Goal: Task Accomplishment & Management: Use online tool/utility

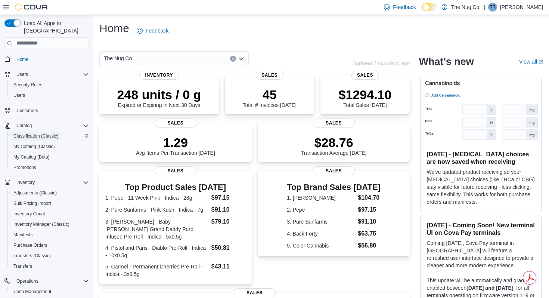
drag, startPoint x: 25, startPoint y: 131, endPoint x: 0, endPoint y: 124, distance: 26.1
click at [0, 124] on div "Load All Apps in New Hub Home Users Security Roles Users Customers Catalog Clas…" at bounding box center [46, 158] width 93 height 286
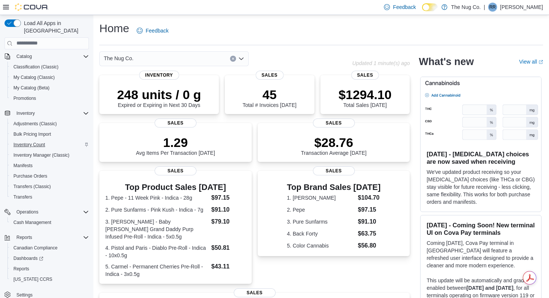
scroll to position [72, 0]
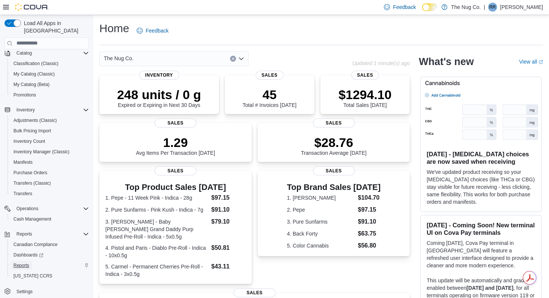
click at [24, 262] on span "Reports" at bounding box center [21, 265] width 16 height 6
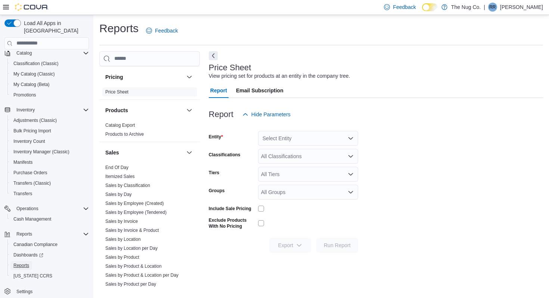
scroll to position [531, 0]
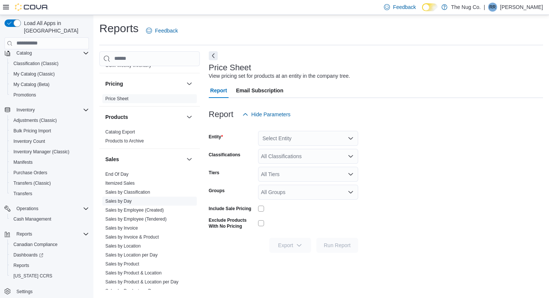
click at [123, 198] on link "Sales by Day" at bounding box center [118, 200] width 27 height 5
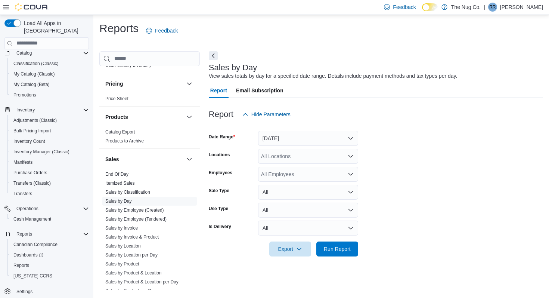
click at [328, 156] on div "All Locations" at bounding box center [308, 156] width 100 height 15
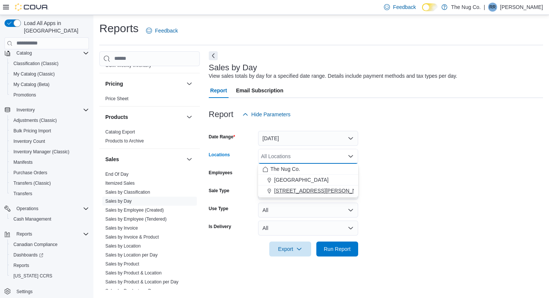
click at [291, 191] on span "514 Ritson Rd S, Oshawa, ON L1H 5K4" at bounding box center [343, 190] width 138 height 7
click at [338, 253] on span "Run Report" at bounding box center [337, 248] width 33 height 15
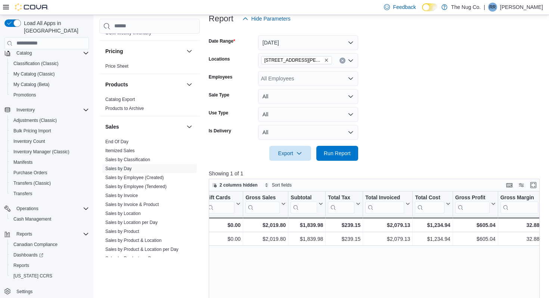
scroll to position [90, 0]
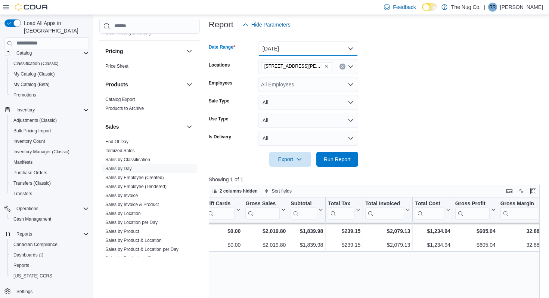
click at [352, 49] on button "Yesterday" at bounding box center [308, 48] width 100 height 15
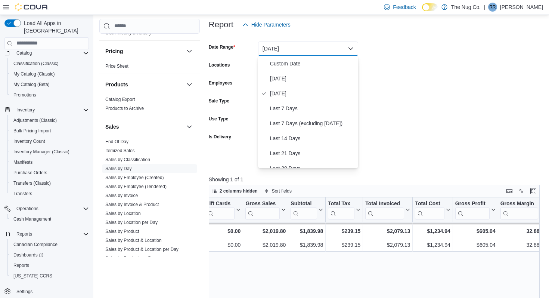
click at [392, 100] on form "Date Range Yesterday Locations 514 Ritson Rd S, Oshawa, ON L1H 5K4 Employees Al…" at bounding box center [376, 99] width 334 height 134
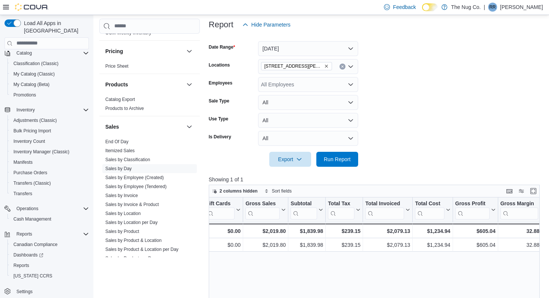
click at [326, 66] on icon "Remove 514 Ritson Rd S, Oshawa, ON L1H 5K4 from selection in this group" at bounding box center [326, 66] width 3 height 3
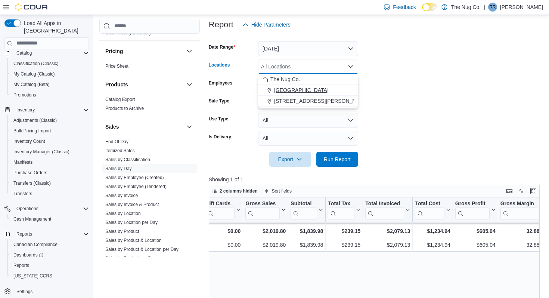
click at [299, 88] on span "1213 Dundas Street West" at bounding box center [301, 89] width 55 height 7
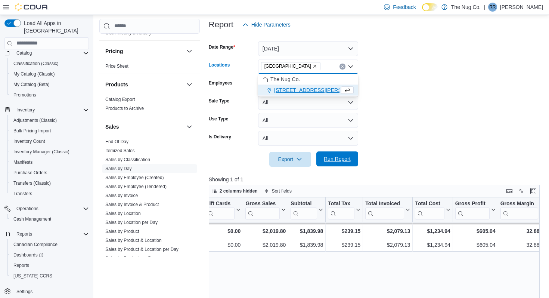
click at [336, 160] on span "Run Report" at bounding box center [337, 158] width 27 height 7
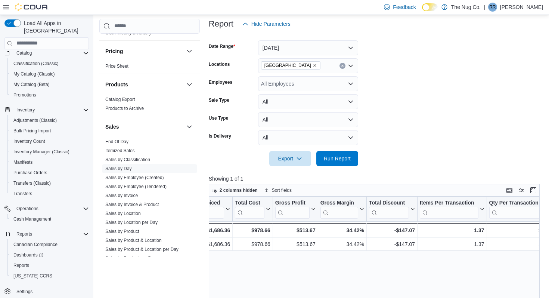
scroll to position [0, 360]
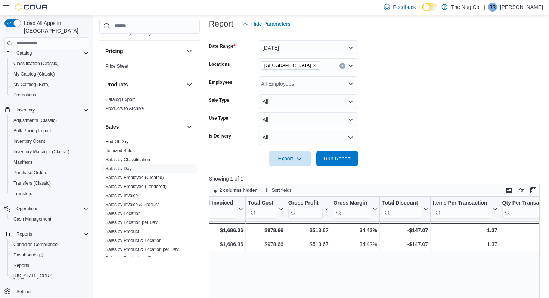
click at [317, 65] on icon "Remove 1213 Dundas Street West from selection in this group" at bounding box center [315, 65] width 4 height 4
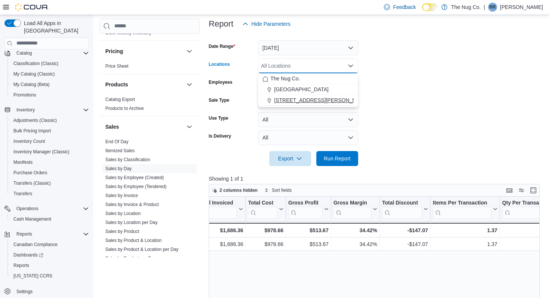
click at [301, 97] on span "514 Ritson Rd S, Oshawa, ON L1H 5K4" at bounding box center [343, 99] width 138 height 7
click at [339, 158] on span "Run Report" at bounding box center [337, 157] width 27 height 7
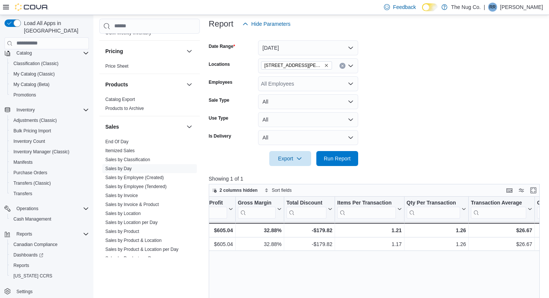
scroll to position [0, 460]
click at [326, 66] on icon "Remove 514 Ritson Rd S, Oshawa, ON L1H 5K4 from selection in this group" at bounding box center [326, 65] width 4 height 4
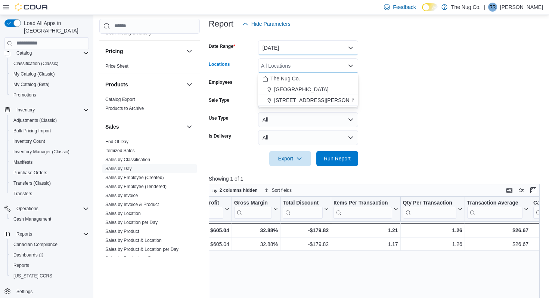
click at [323, 51] on button "Yesterday" at bounding box center [308, 47] width 100 height 15
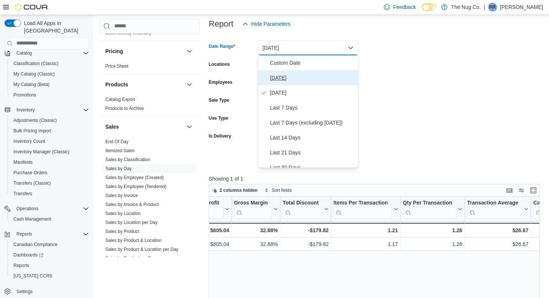
click at [279, 78] on span "Today" at bounding box center [312, 77] width 85 height 9
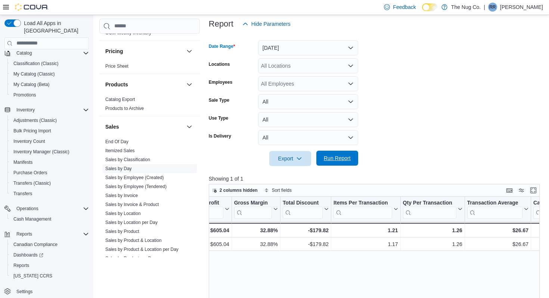
click at [345, 156] on span "Run Report" at bounding box center [337, 157] width 27 height 7
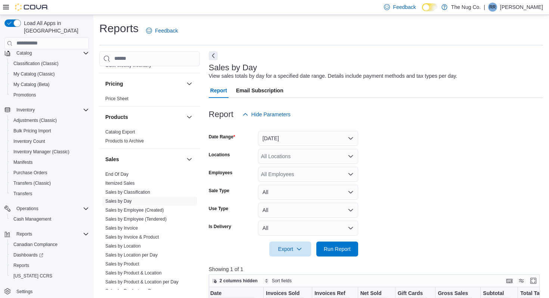
click at [350, 156] on icon "Open list of options" at bounding box center [350, 156] width 4 height 2
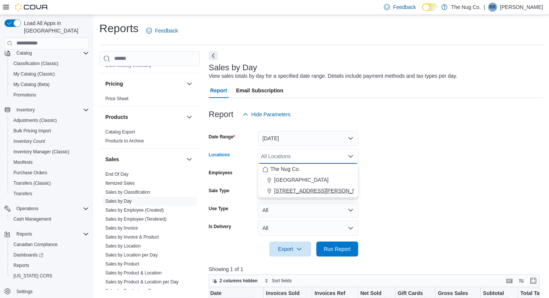
click at [294, 191] on span "514 Ritson Rd S, Oshawa, ON L1H 5K4" at bounding box center [343, 190] width 138 height 7
click at [331, 253] on span "Run Report" at bounding box center [337, 248] width 33 height 15
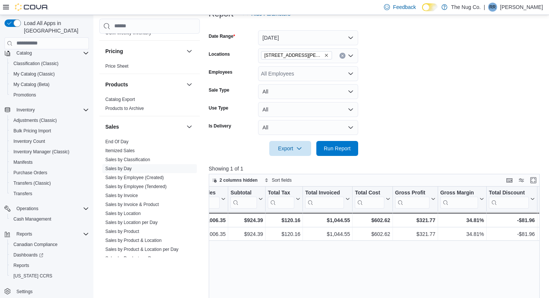
scroll to position [0, 255]
click at [327, 57] on icon "Remove 514 Ritson Rd S, Oshawa, ON L1H 5K4 from selection in this group" at bounding box center [326, 55] width 4 height 4
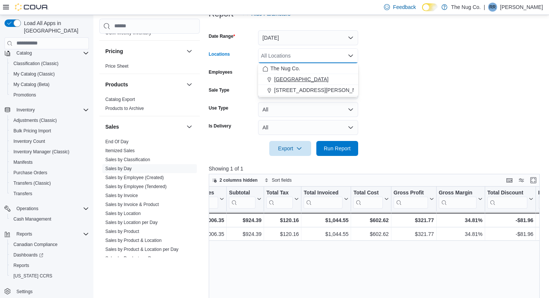
click at [314, 80] on span "1213 Dundas Street West" at bounding box center [301, 78] width 55 height 7
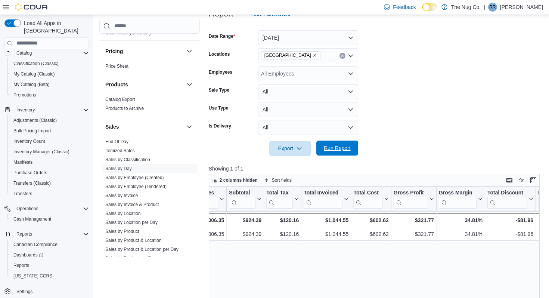
click at [333, 149] on span "Run Report" at bounding box center [337, 147] width 27 height 7
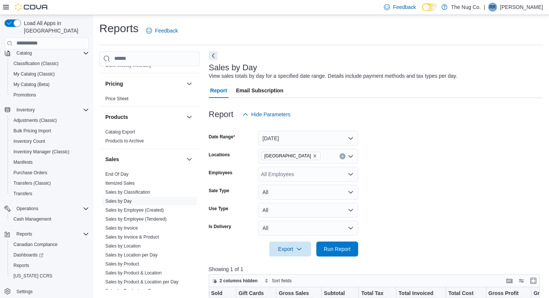
click at [448, 91] on div "Report Email Subscription" at bounding box center [376, 90] width 334 height 15
